Goal: Check status: Check status

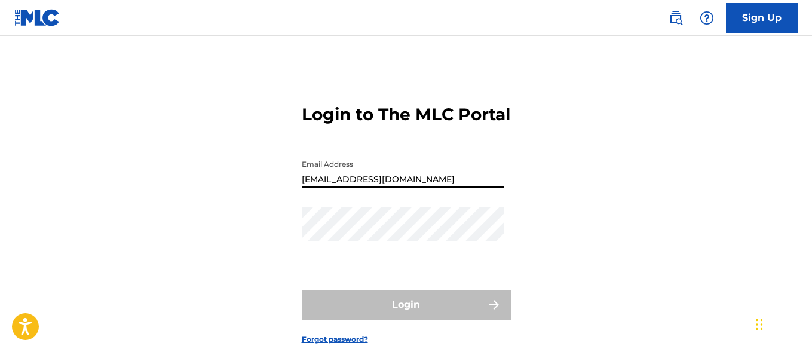
type input "[EMAIL_ADDRESS][DOMAIN_NAME]"
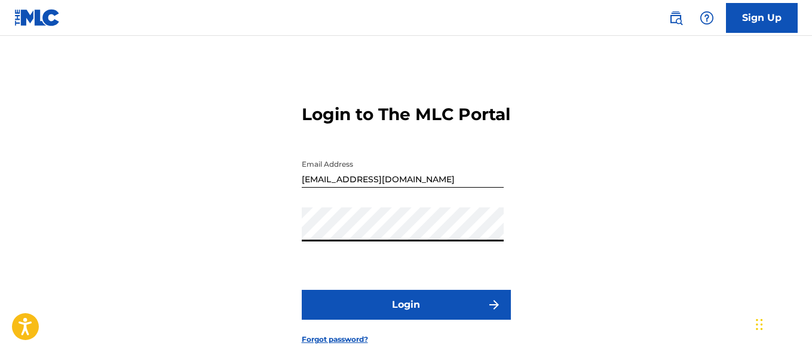
click at [406, 320] on button "Login" at bounding box center [406, 305] width 209 height 30
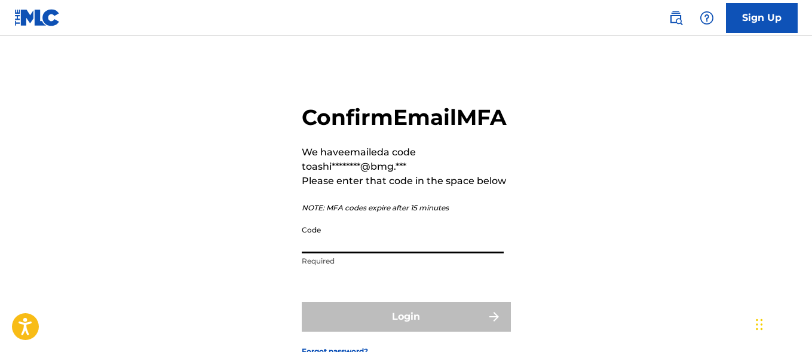
click at [344, 253] on input "Code" at bounding box center [403, 236] width 202 height 34
paste input "997646"
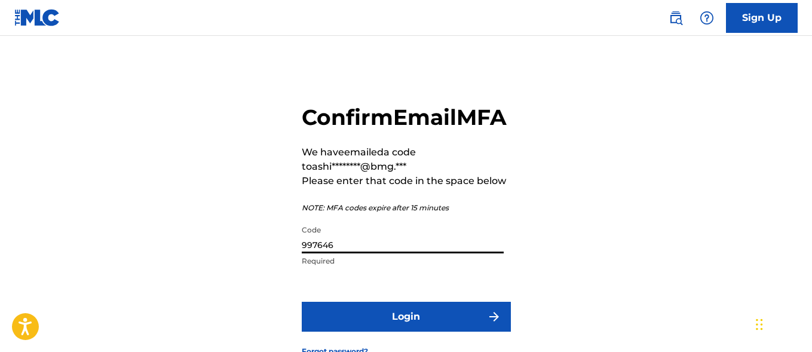
type input "997646"
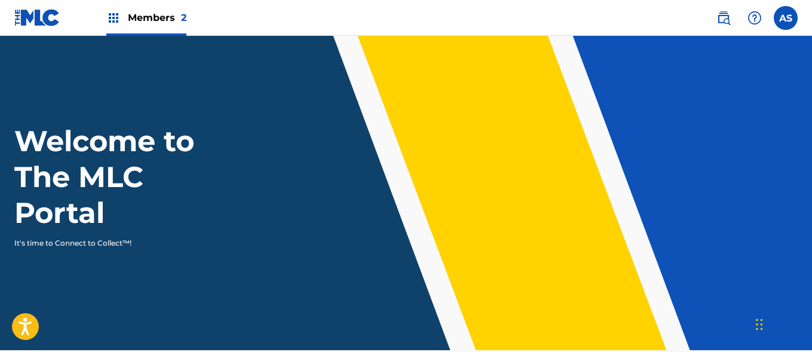
click at [113, 18] on img at bounding box center [113, 18] width 14 height 14
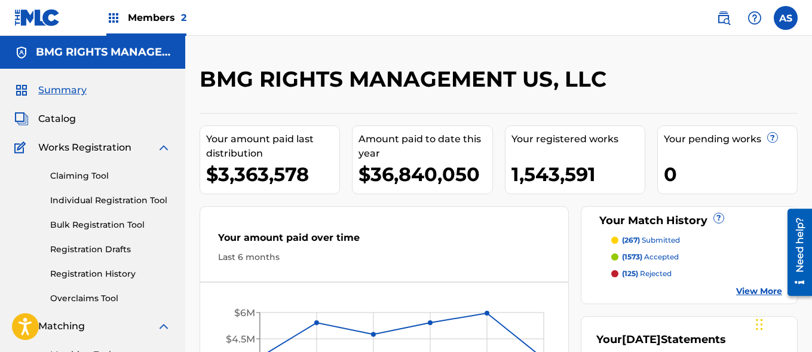
scroll to position [259, 0]
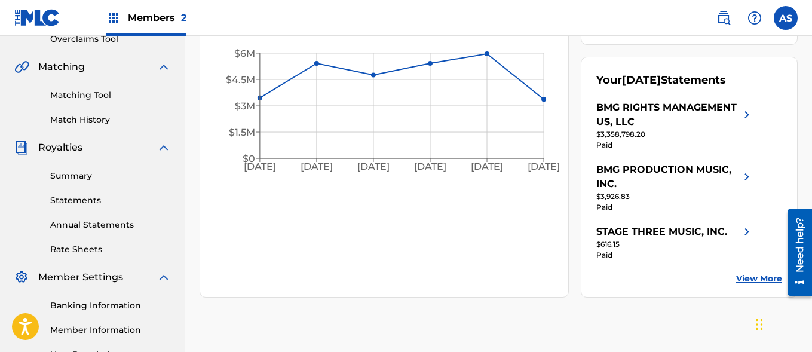
click at [111, 176] on link "Summary" at bounding box center [110, 176] width 121 height 13
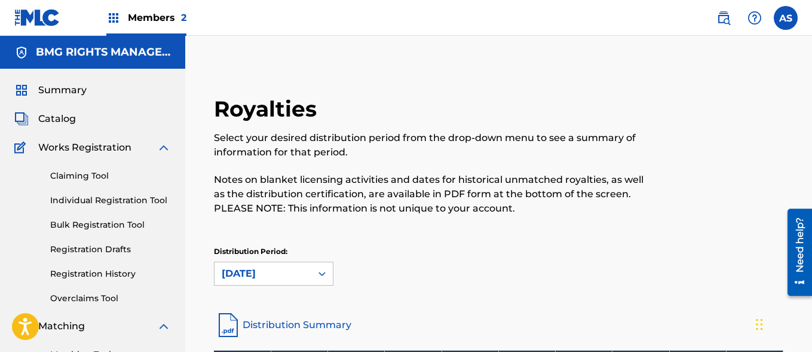
click at [113, 18] on img at bounding box center [113, 18] width 14 height 14
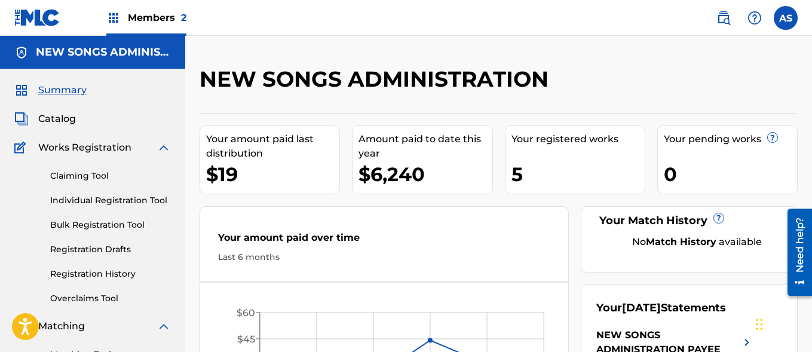
scroll to position [259, 0]
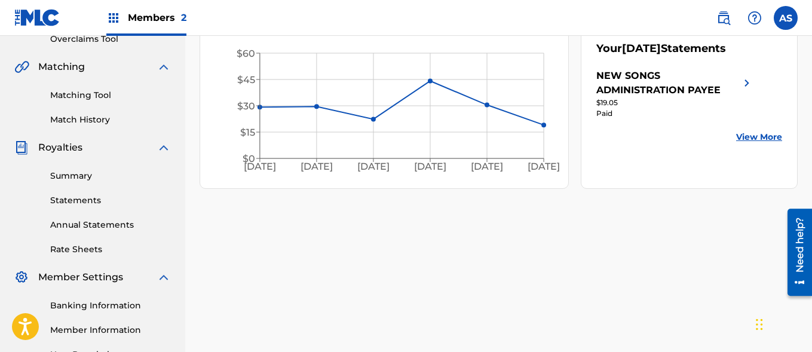
click at [111, 176] on link "Summary" at bounding box center [110, 176] width 121 height 13
